Goal: Task Accomplishment & Management: Complete application form

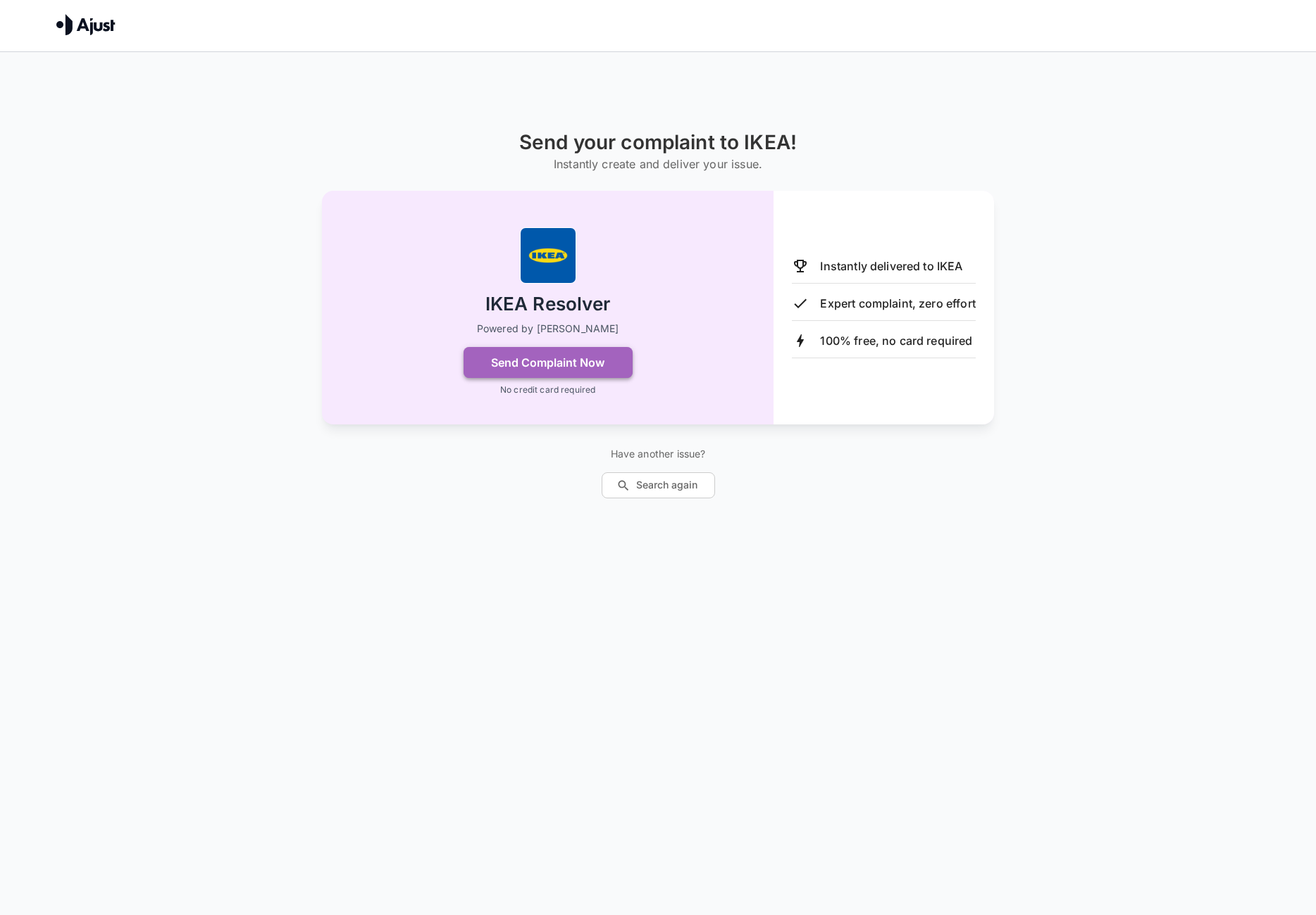
click at [567, 355] on button "Send Complaint Now" at bounding box center [548, 362] width 169 height 31
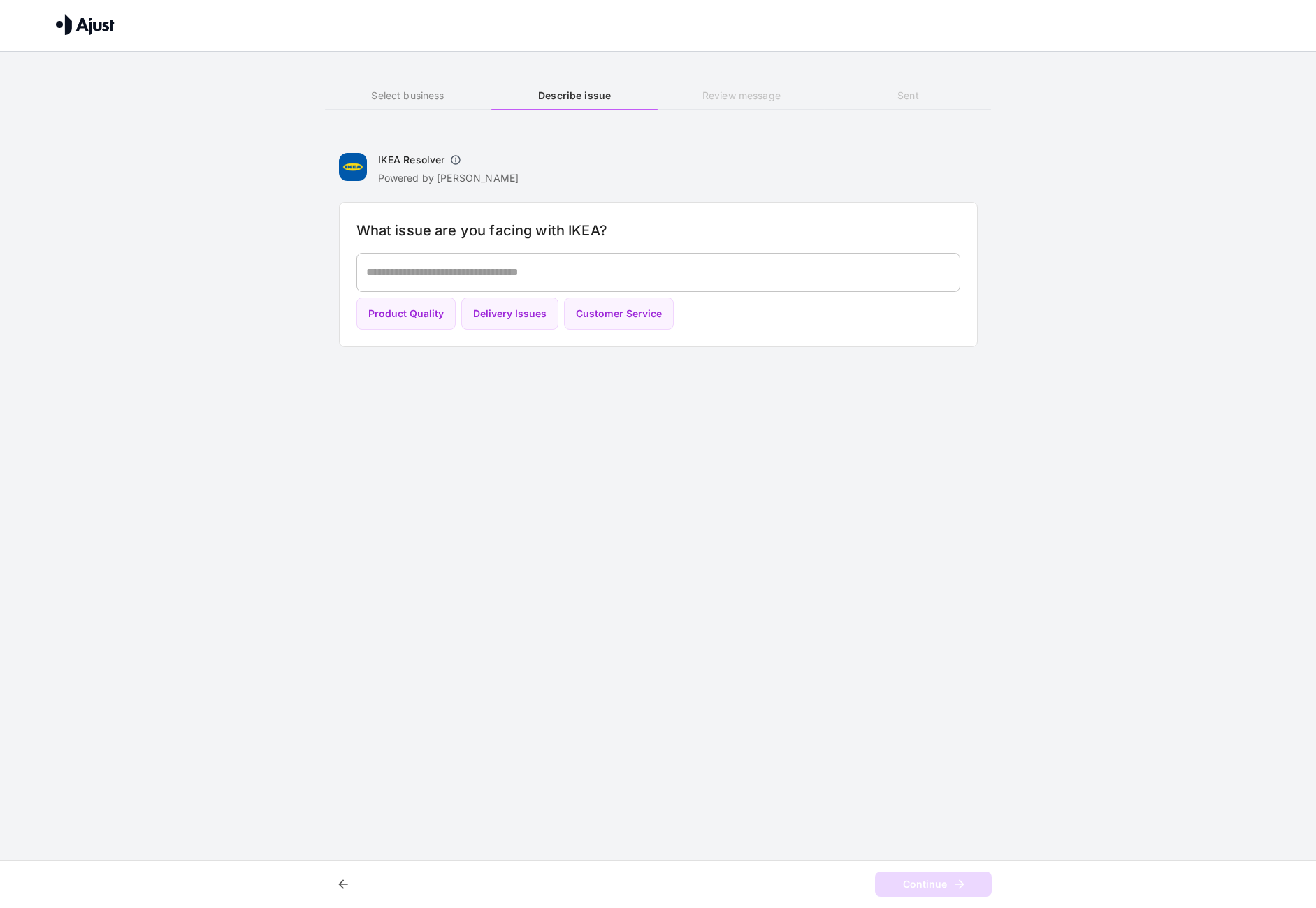
click at [426, 231] on h6 "What issue are you facing with IKEA?" at bounding box center [658, 231] width 604 height 22
click at [543, 268] on textarea at bounding box center [658, 272] width 584 height 16
click at [388, 310] on button "Product Quality" at bounding box center [405, 314] width 100 height 33
type textarea "**********"
click at [947, 869] on div "Continue" at bounding box center [658, 884] width 1316 height 49
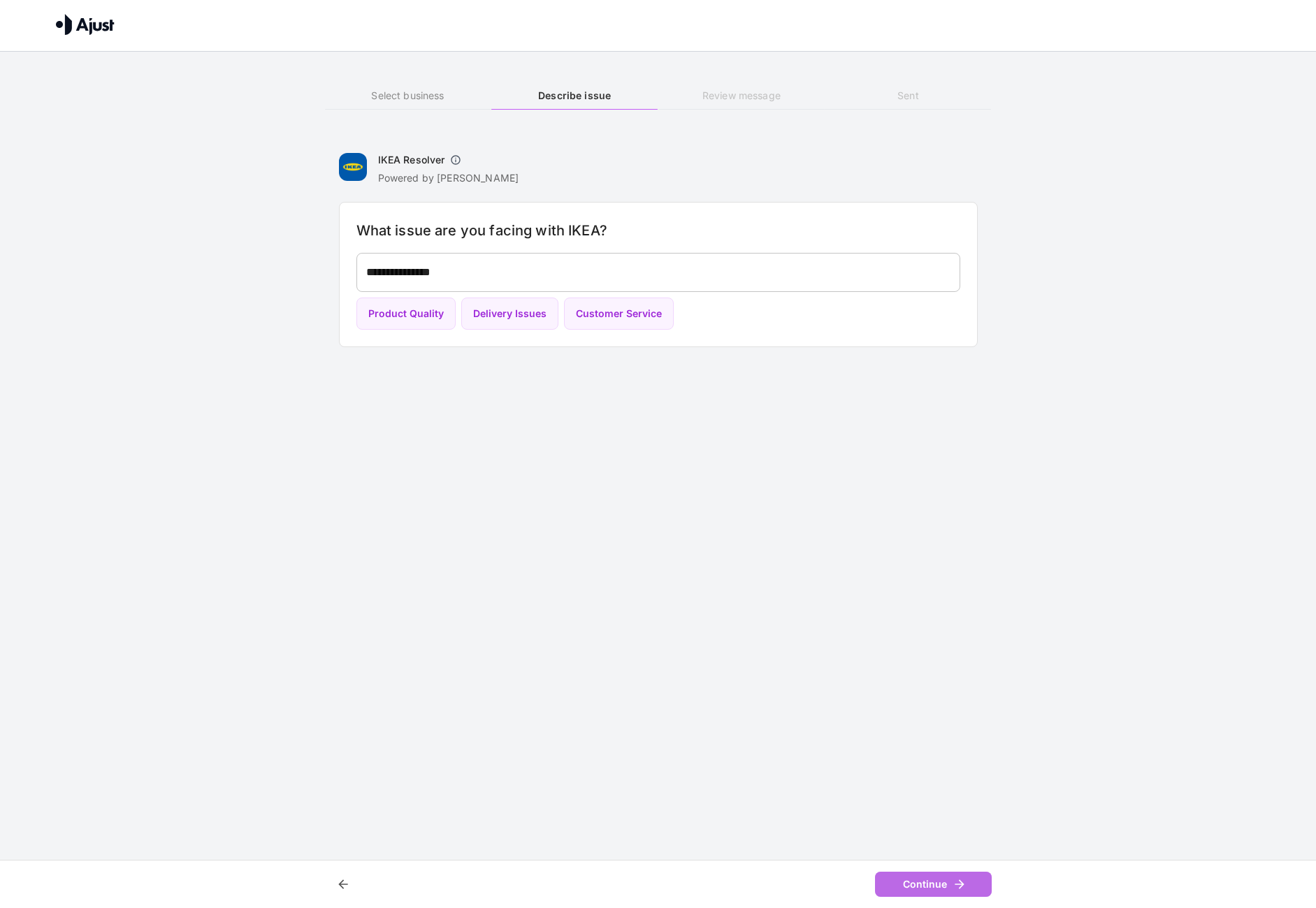
click at [932, 882] on button "Continue" at bounding box center [933, 884] width 116 height 26
click at [415, 163] on h6 "IKEA Resolver" at bounding box center [411, 160] width 67 height 14
click at [616, 136] on div "IKEA Resolver Powered by Ajust What specific product are you referring to? * ​ …" at bounding box center [658, 248] width 666 height 227
click at [467, 149] on div "IKEA Resolver Powered by Ajust" at bounding box center [658, 167] width 638 height 36
